Goal: Task Accomplishment & Management: Use online tool/utility

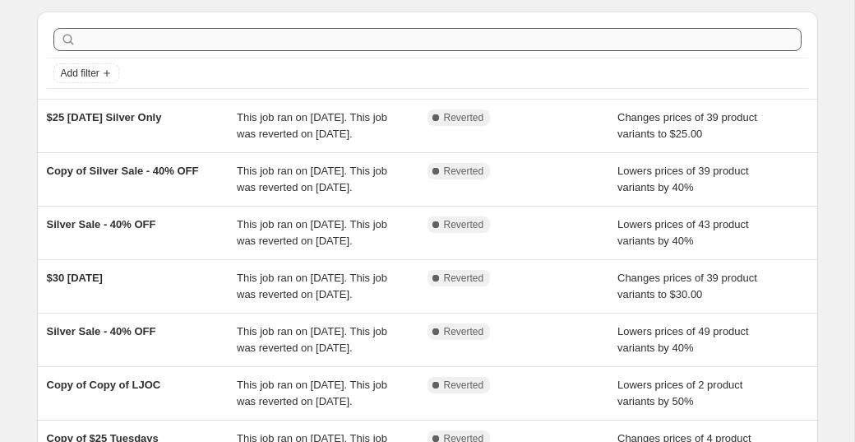
scroll to position [52, 0]
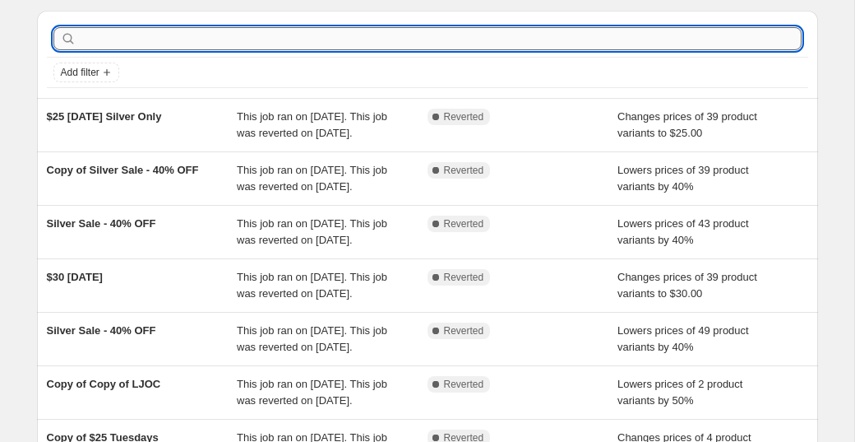
click at [433, 41] on input "text" at bounding box center [441, 38] width 722 height 23
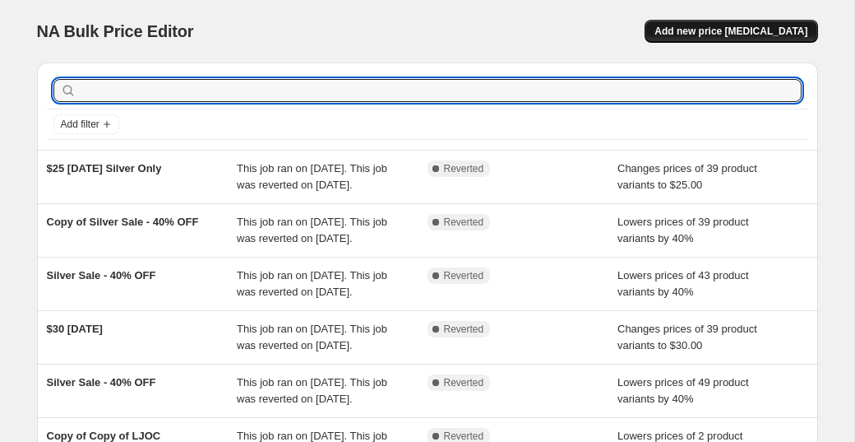
click at [732, 35] on span "Add new price change job" at bounding box center [731, 31] width 153 height 13
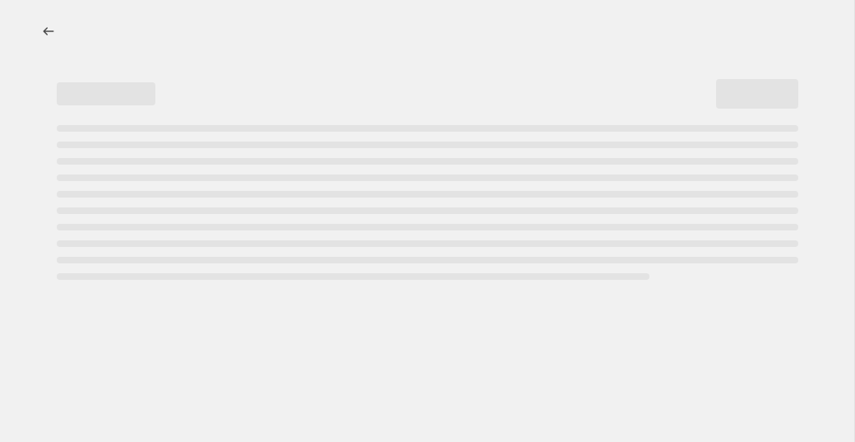
select select "percentage"
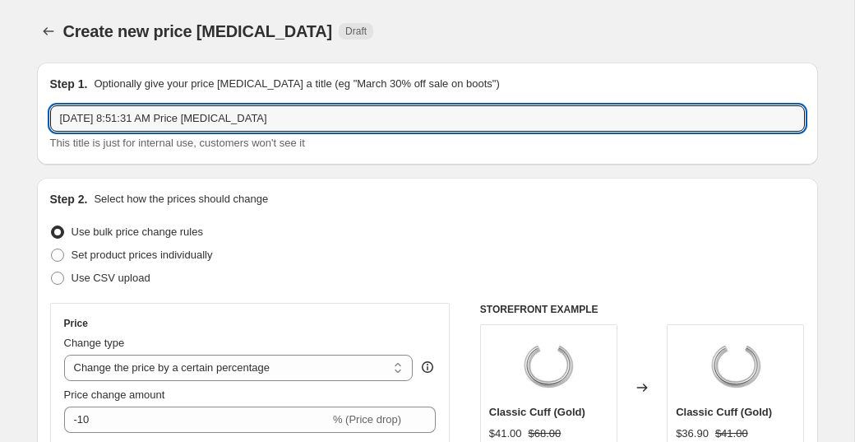
drag, startPoint x: 308, startPoint y: 123, endPoint x: 37, endPoint y: 96, distance: 272.7
click at [37, 96] on div "Step 1. Optionally give your price change job a title (eg "March 30% off sale o…" at bounding box center [427, 114] width 781 height 102
type input "Silver Sale - 40% OFF"
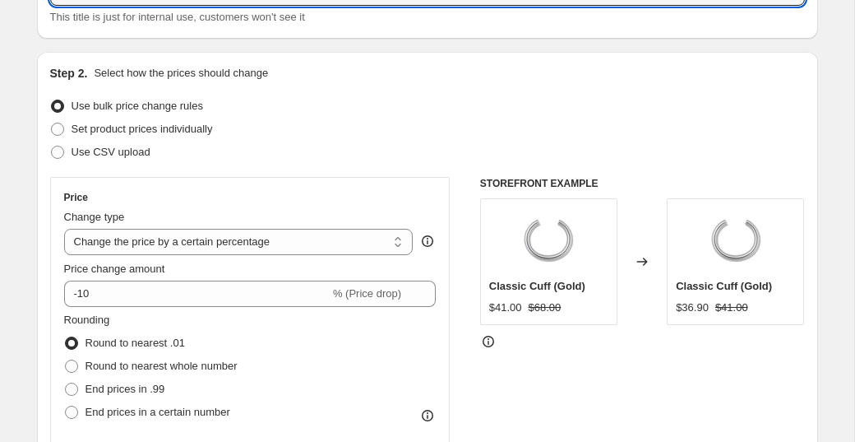
scroll to position [169, 0]
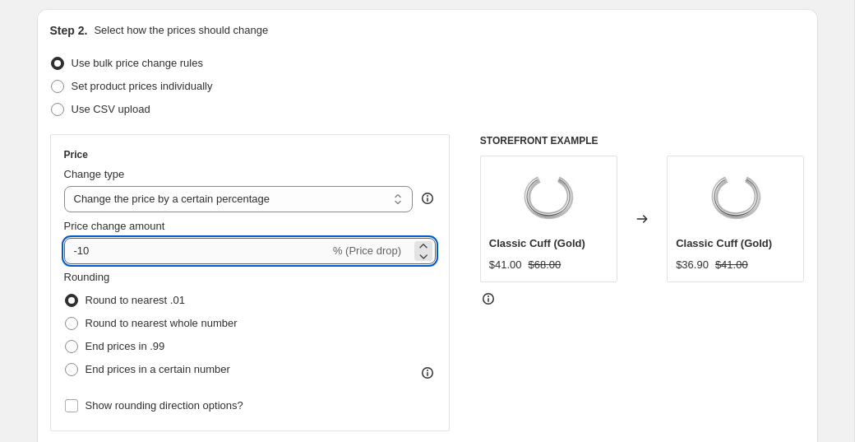
click at [172, 245] on input "-10" at bounding box center [197, 251] width 266 height 26
type input "-1"
type input "-40"
click at [213, 130] on div "Step 2. Select how the prices should change Use bulk price change rules Set pro…" at bounding box center [427, 297] width 755 height 551
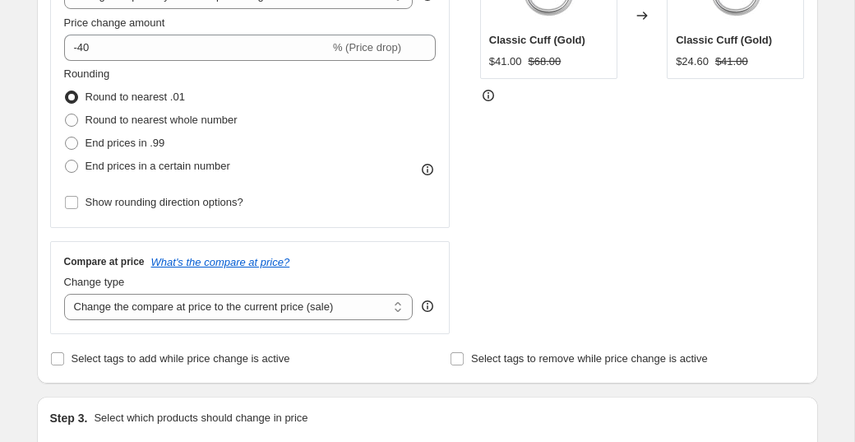
scroll to position [372, 0]
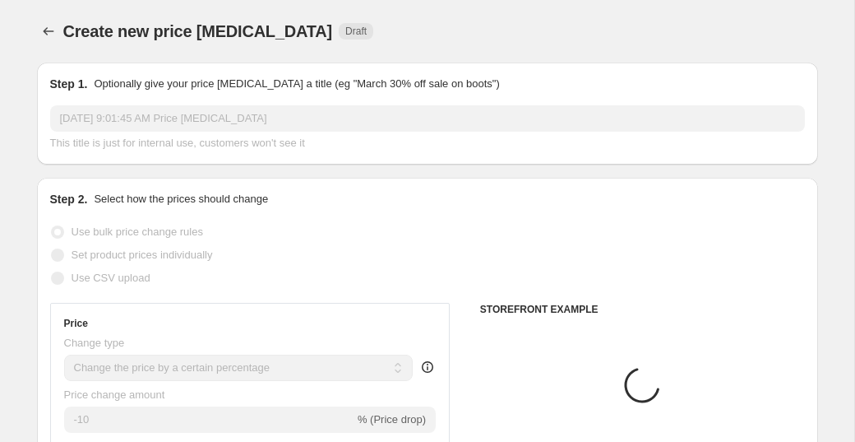
select select "percentage"
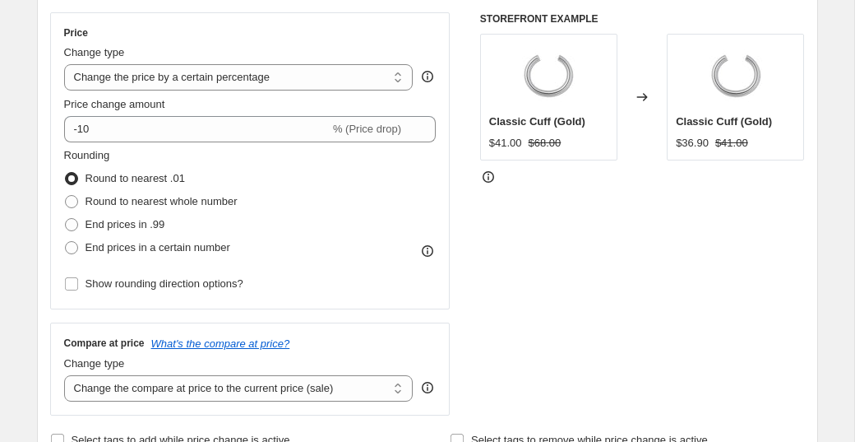
scroll to position [293, 0]
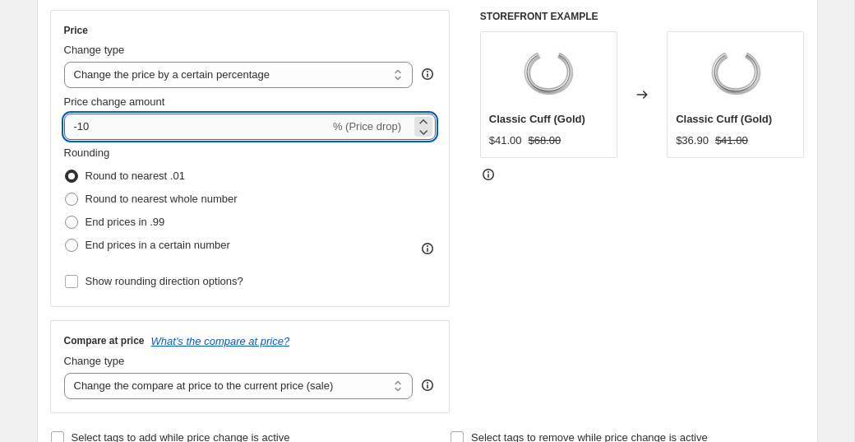
click at [142, 133] on input "-10" at bounding box center [197, 126] width 266 height 26
type input "-1"
type input "-40"
click at [522, 257] on div "STOREFRONT EXAMPLE Classic Cuff (Gold) $41.00 $68.00 Changed to Classic Cuff (G…" at bounding box center [642, 211] width 325 height 403
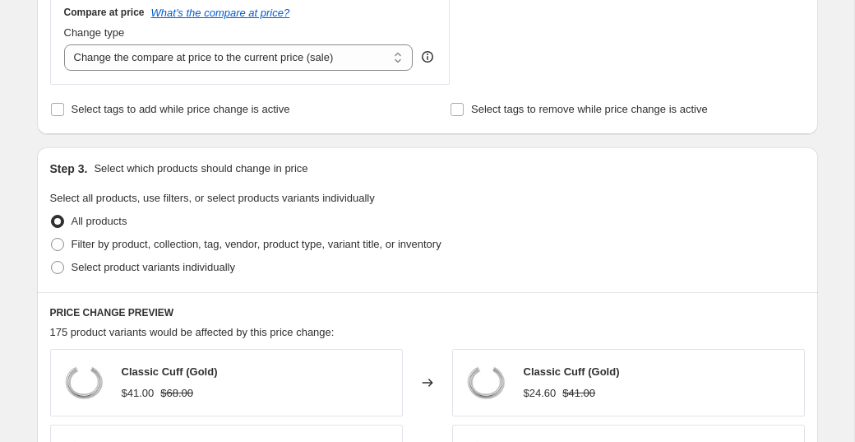
scroll to position [630, 0]
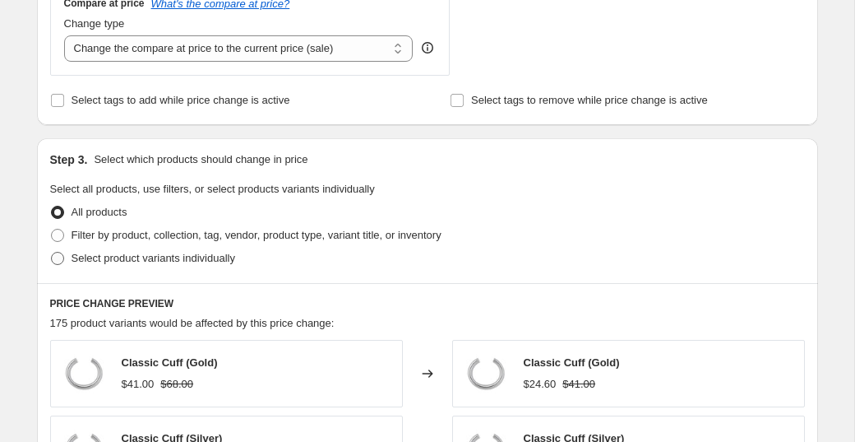
click at [202, 266] on label "Select product variants individually" at bounding box center [142, 258] width 185 height 23
click at [52, 252] on input "Select product variants individually" at bounding box center [51, 252] width 1 height 1
radio input "true"
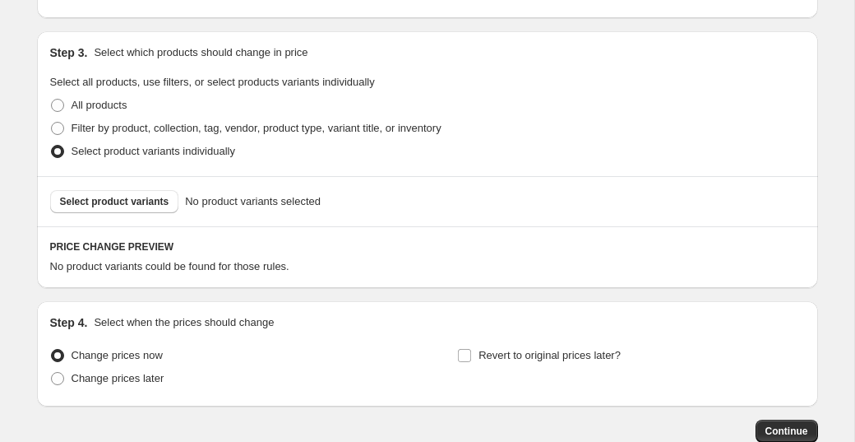
scroll to position [836, 0]
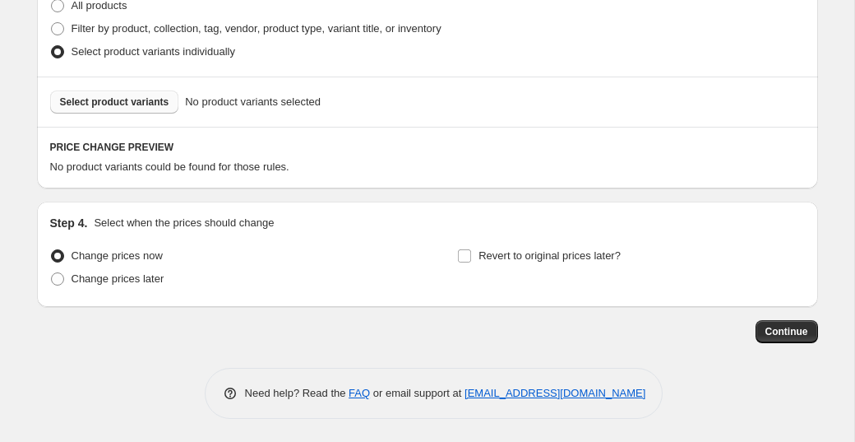
click at [151, 96] on span "Select product variants" at bounding box center [114, 101] width 109 height 13
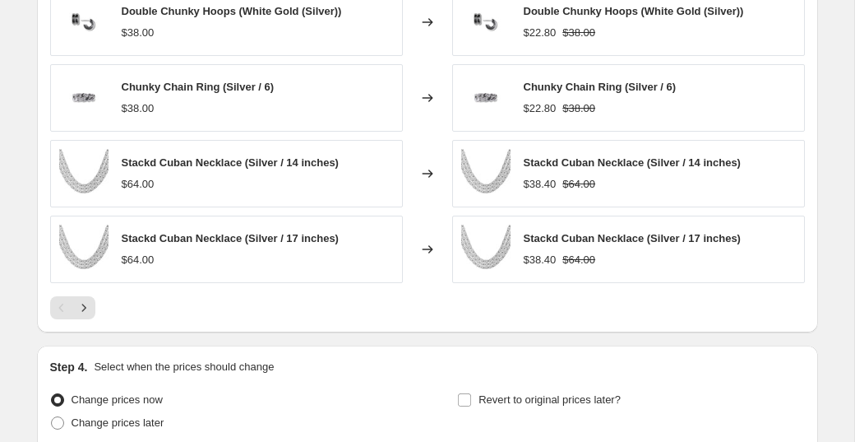
scroll to position [1109, 0]
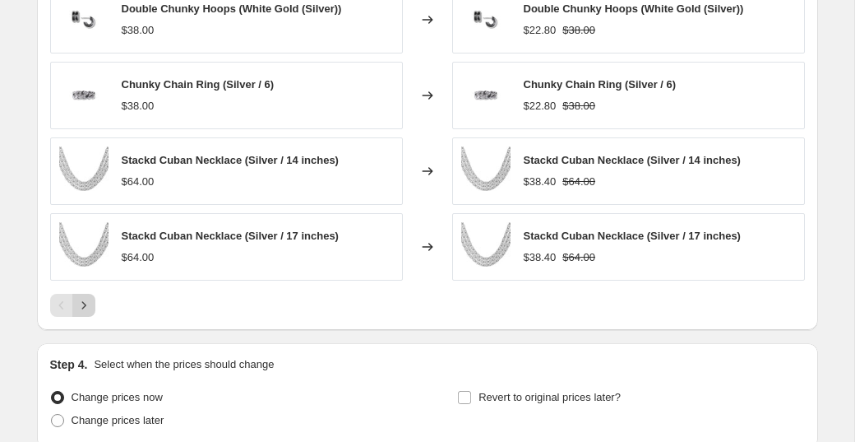
click at [76, 299] on icon "Next" at bounding box center [84, 305] width 16 height 16
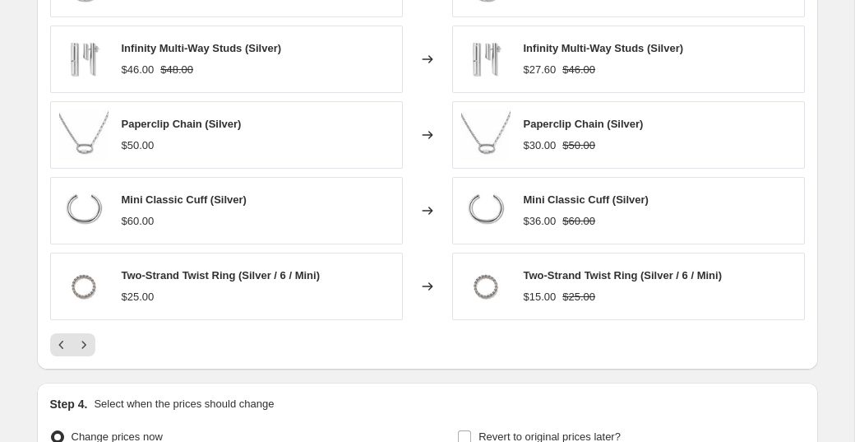
scroll to position [1063, 0]
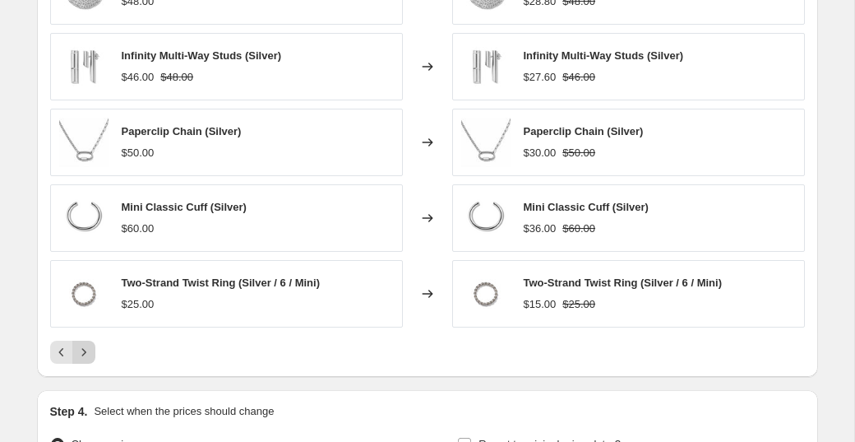
click at [82, 348] on icon "Next" at bounding box center [84, 352] width 16 height 16
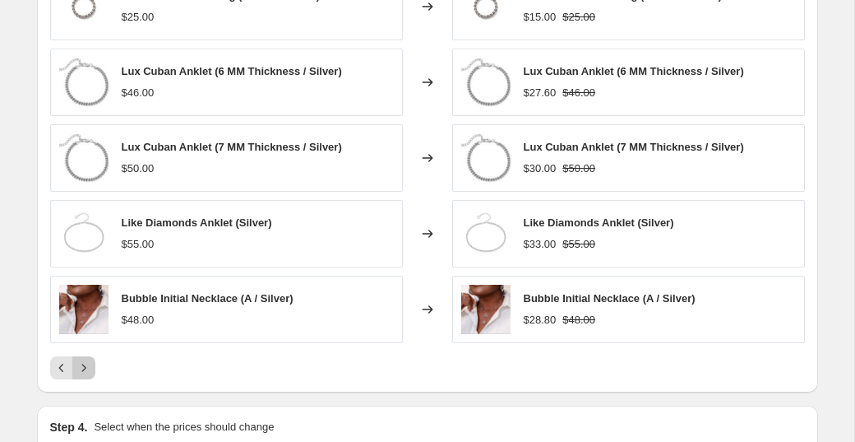
scroll to position [1048, 0]
click at [73, 372] on button "Next" at bounding box center [83, 366] width 23 height 23
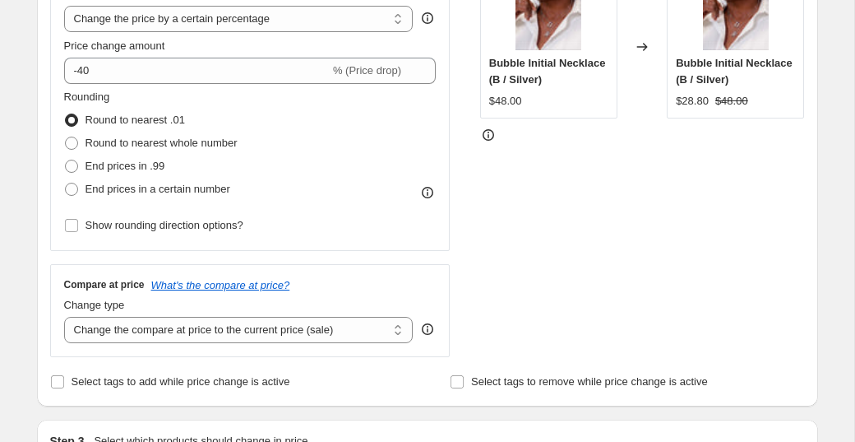
scroll to position [318, 0]
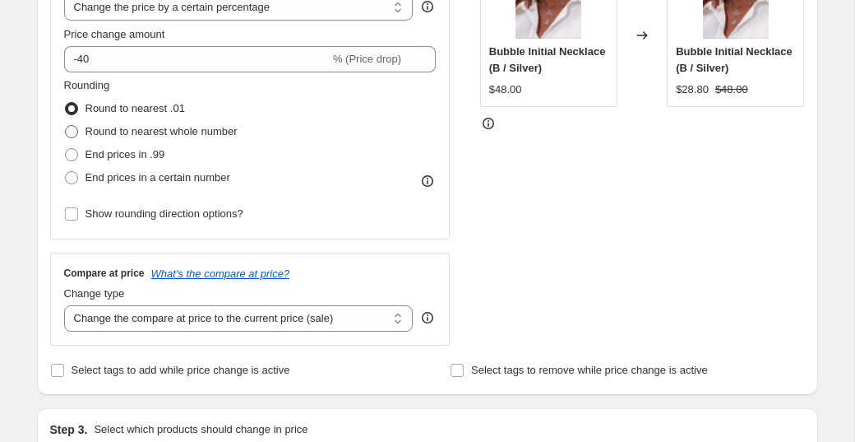
click at [117, 137] on span "Round to nearest whole number" at bounding box center [162, 131] width 152 height 16
click at [66, 126] on input "Round to nearest whole number" at bounding box center [65, 125] width 1 height 1
radio input "true"
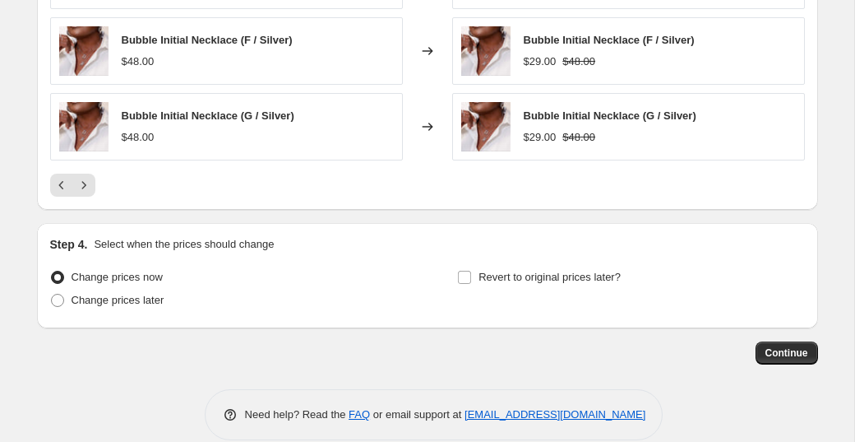
scroll to position [1249, 0]
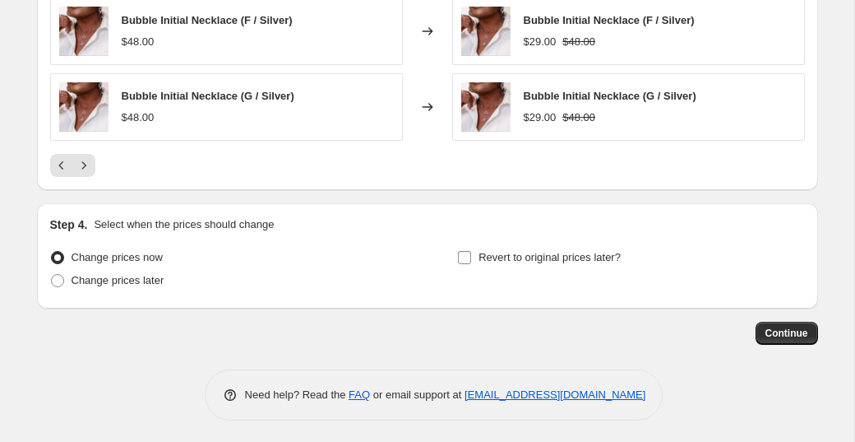
click at [463, 256] on input "Revert to original prices later?" at bounding box center [464, 257] width 13 height 13
checkbox input "true"
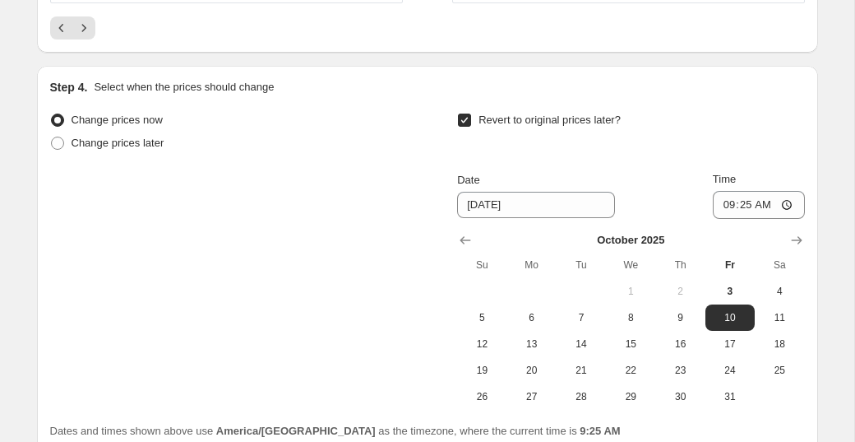
scroll to position [1395, 0]
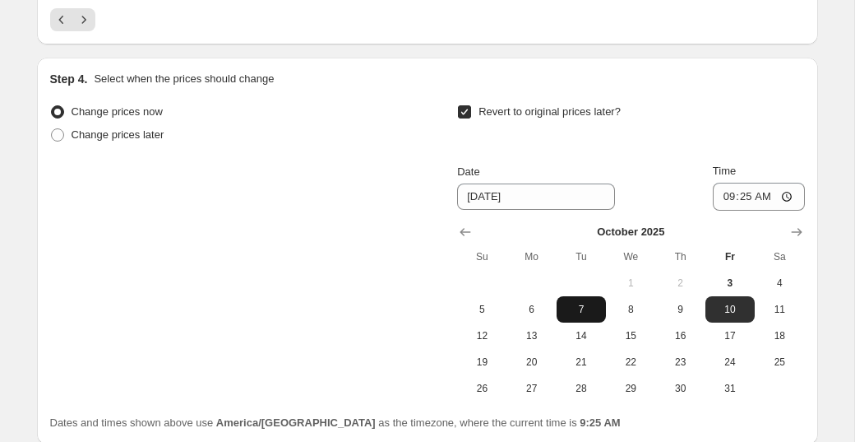
click at [586, 311] on span "7" at bounding box center [581, 309] width 36 height 13
type input "[DATE]"
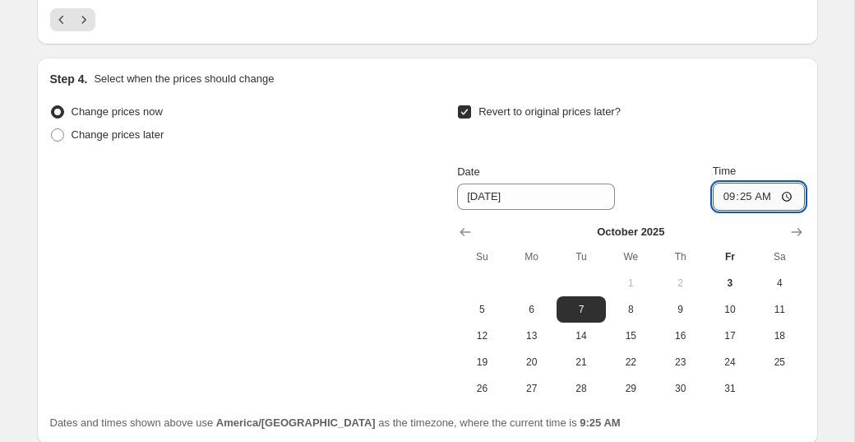
click at [761, 200] on input "09:25" at bounding box center [759, 197] width 92 height 28
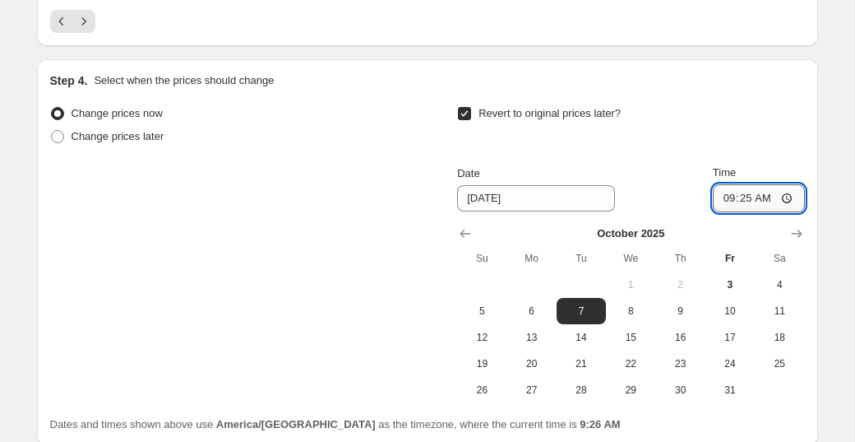
click at [790, 195] on input "09:25" at bounding box center [759, 198] width 92 height 28
type input "02:00"
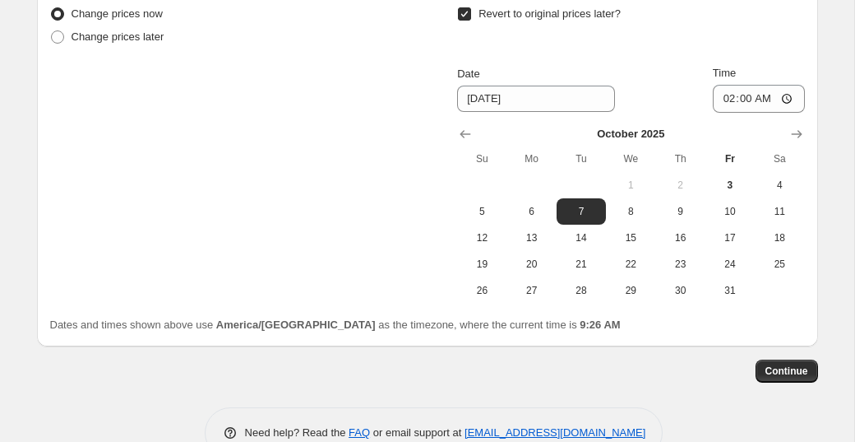
scroll to position [1531, 0]
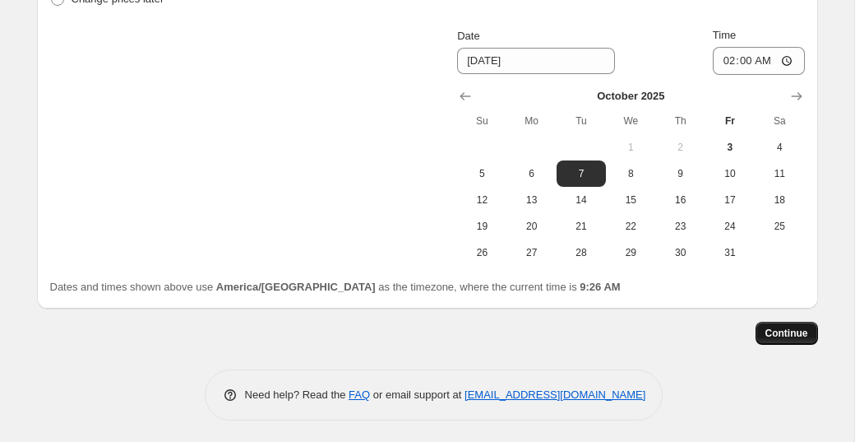
click at [796, 327] on span "Continue" at bounding box center [787, 333] width 43 height 13
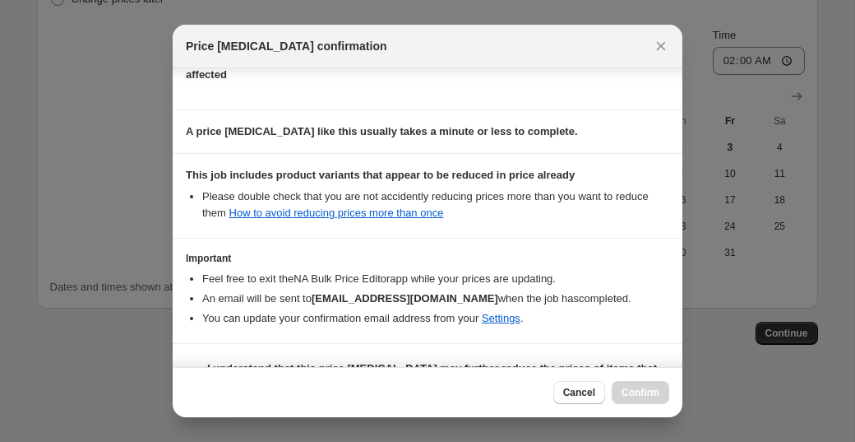
scroll to position [211, 0]
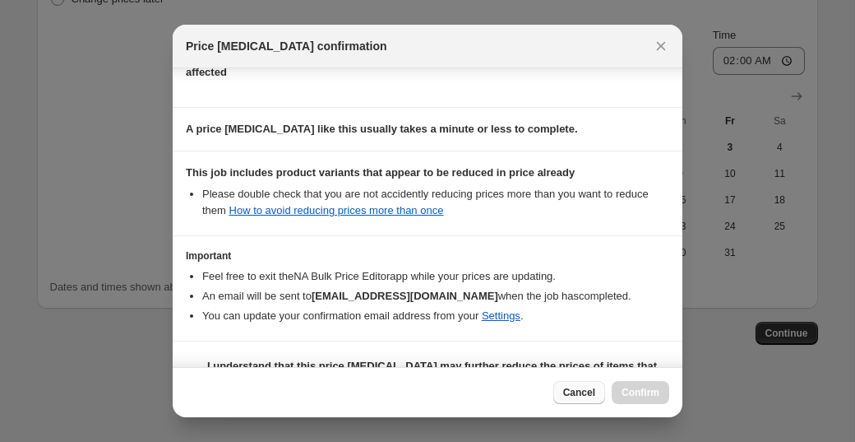
click at [581, 401] on button "Cancel" at bounding box center [580, 392] width 52 height 23
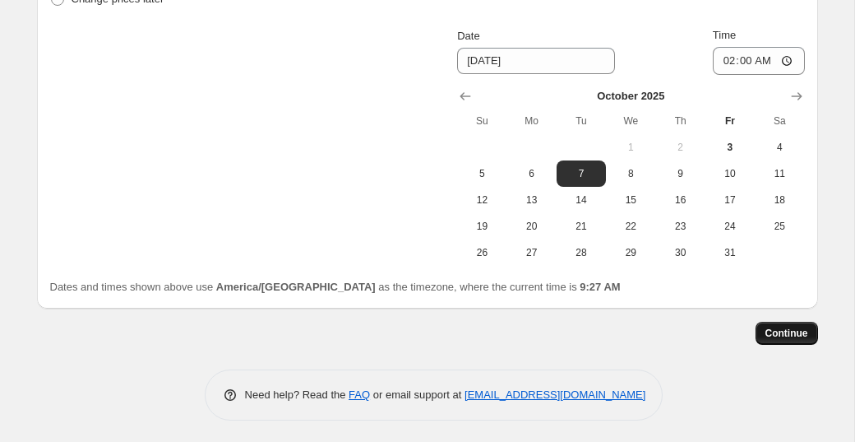
click at [772, 328] on span "Continue" at bounding box center [787, 333] width 43 height 13
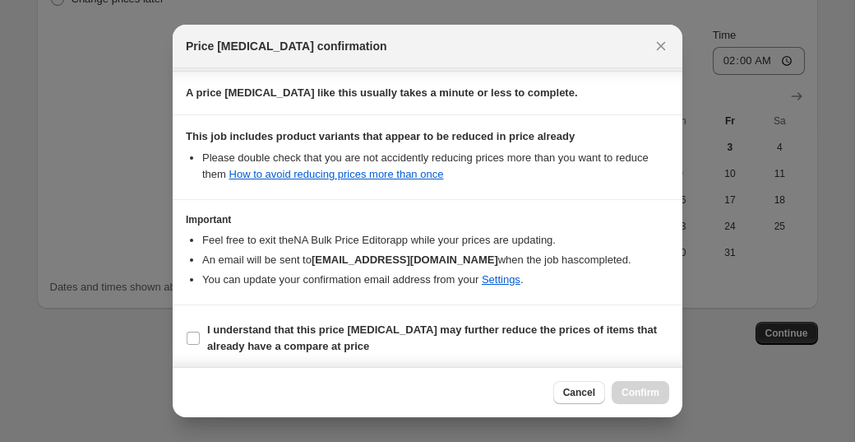
scroll to position [265, 0]
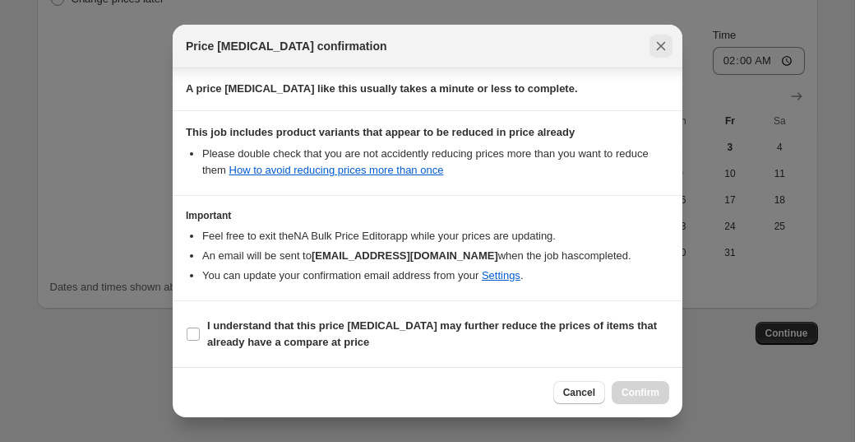
click at [655, 53] on icon "Close" at bounding box center [661, 46] width 16 height 16
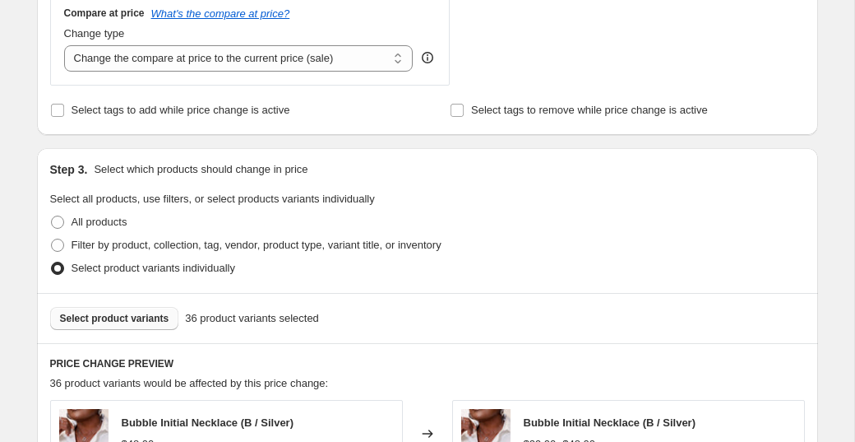
scroll to position [646, 0]
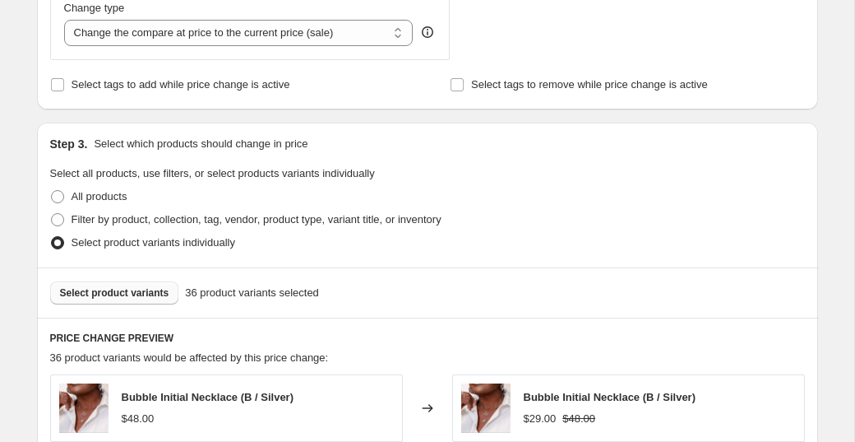
click at [163, 294] on span "Select product variants" at bounding box center [114, 292] width 109 height 13
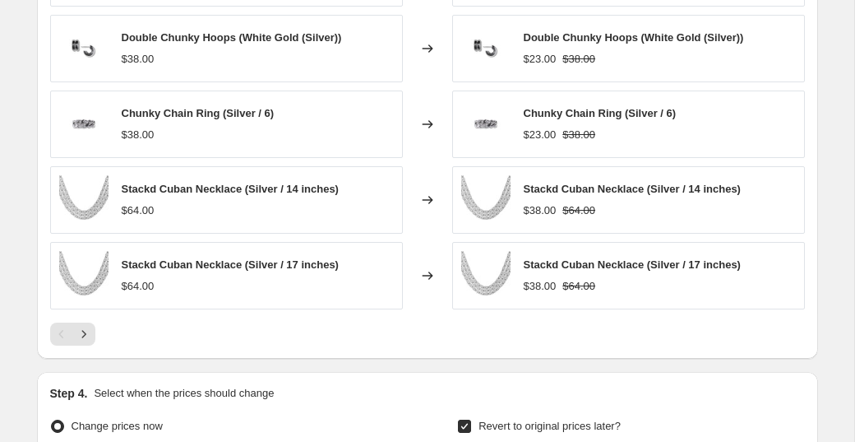
scroll to position [1066, 0]
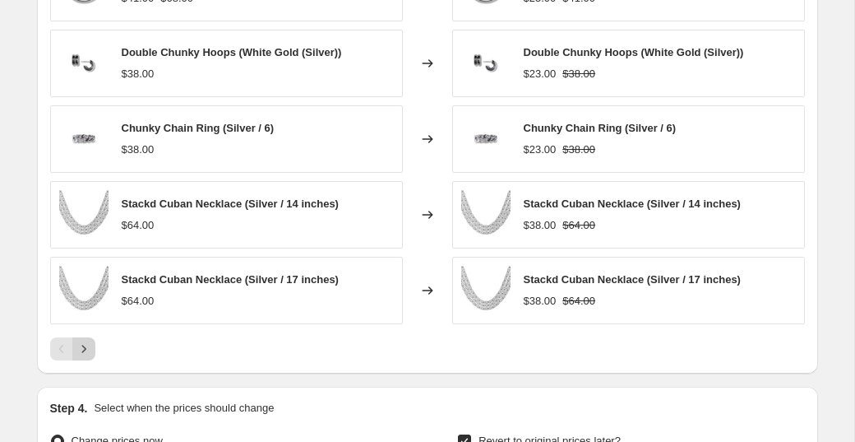
click at [81, 352] on icon "Next" at bounding box center [84, 348] width 16 height 16
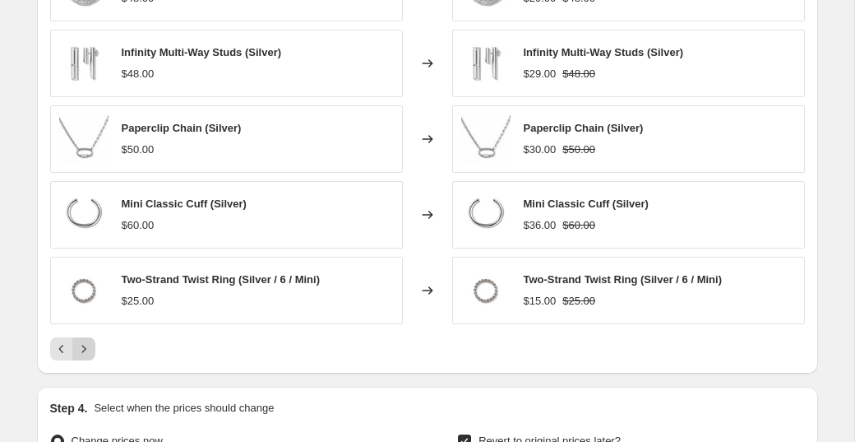
click at [81, 350] on icon "Next" at bounding box center [84, 348] width 16 height 16
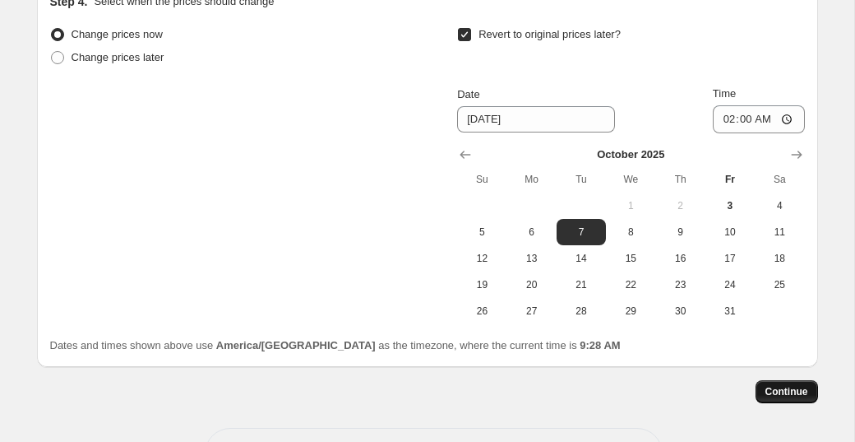
scroll to position [1488, 0]
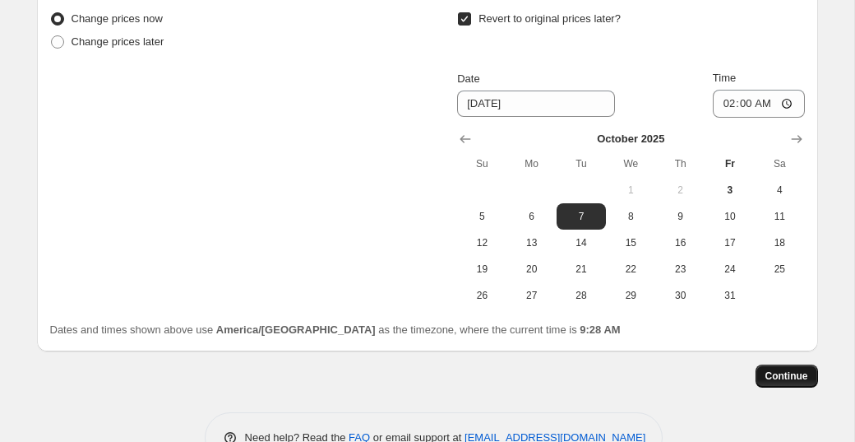
click at [781, 374] on span "Continue" at bounding box center [787, 375] width 43 height 13
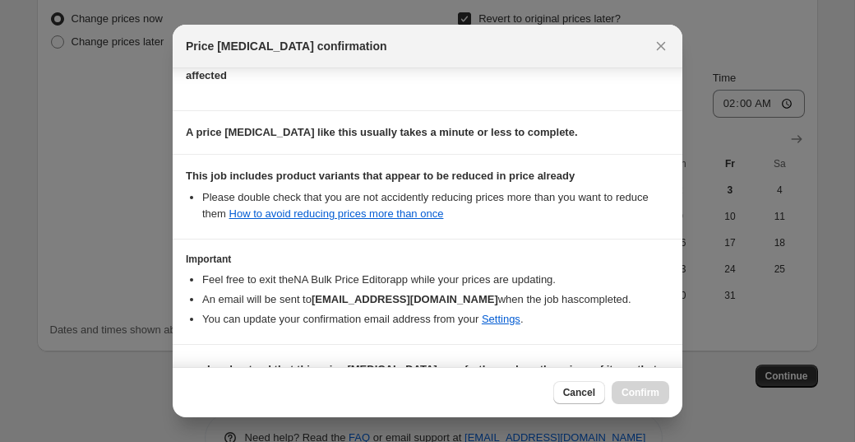
scroll to position [208, 0]
click at [584, 388] on span "Cancel" at bounding box center [579, 392] width 32 height 13
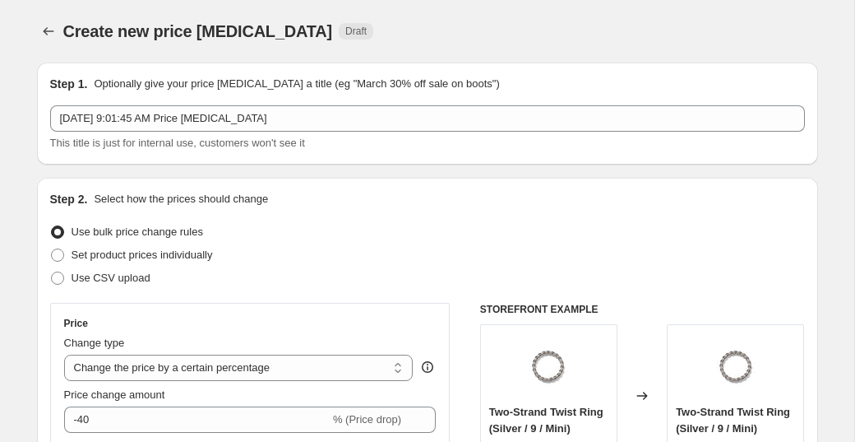
scroll to position [1488, 0]
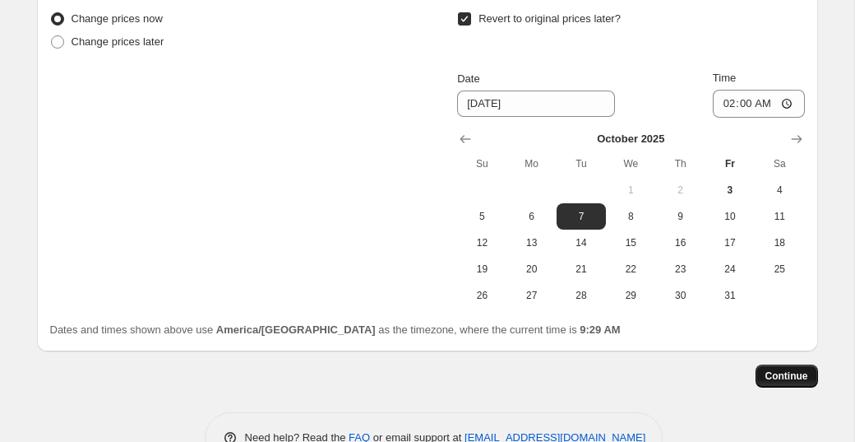
click at [776, 369] on span "Continue" at bounding box center [787, 375] width 43 height 13
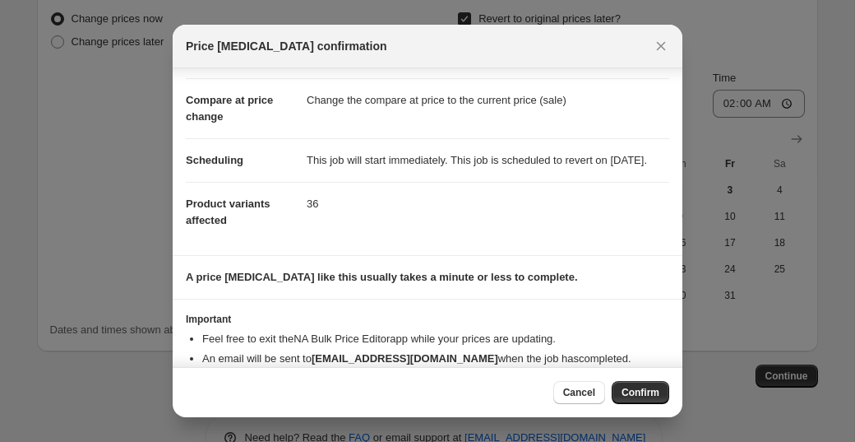
scroll to position [113, 0]
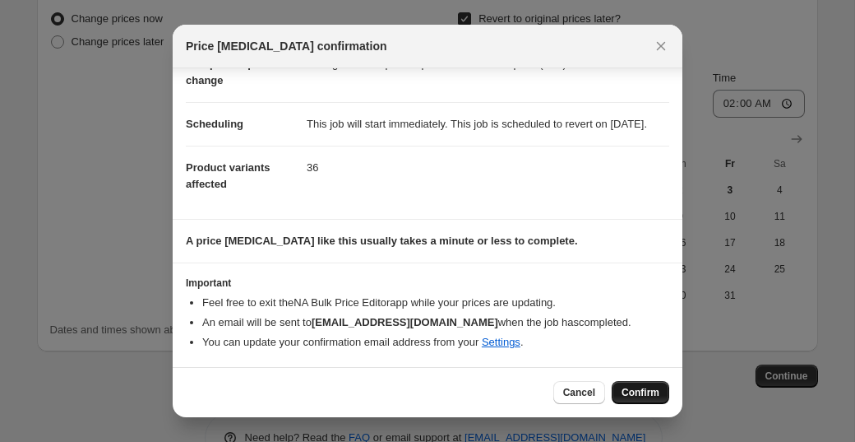
click at [630, 387] on span "Confirm" at bounding box center [641, 392] width 38 height 13
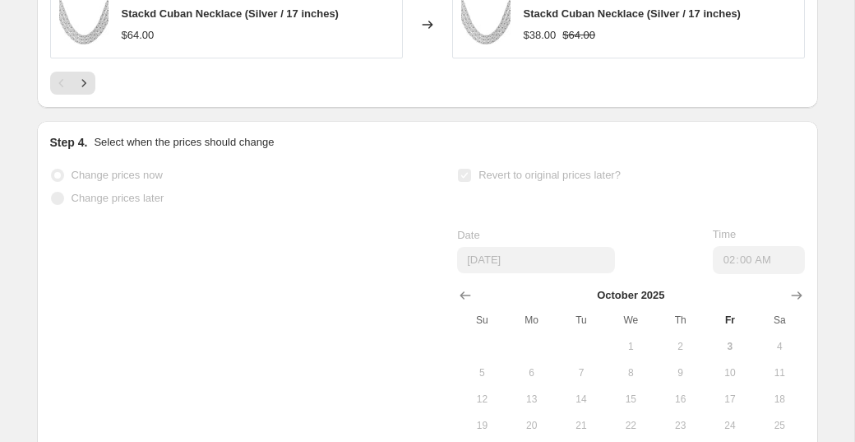
scroll to position [1585, 0]
